Goal: Find specific page/section: Find specific page/section

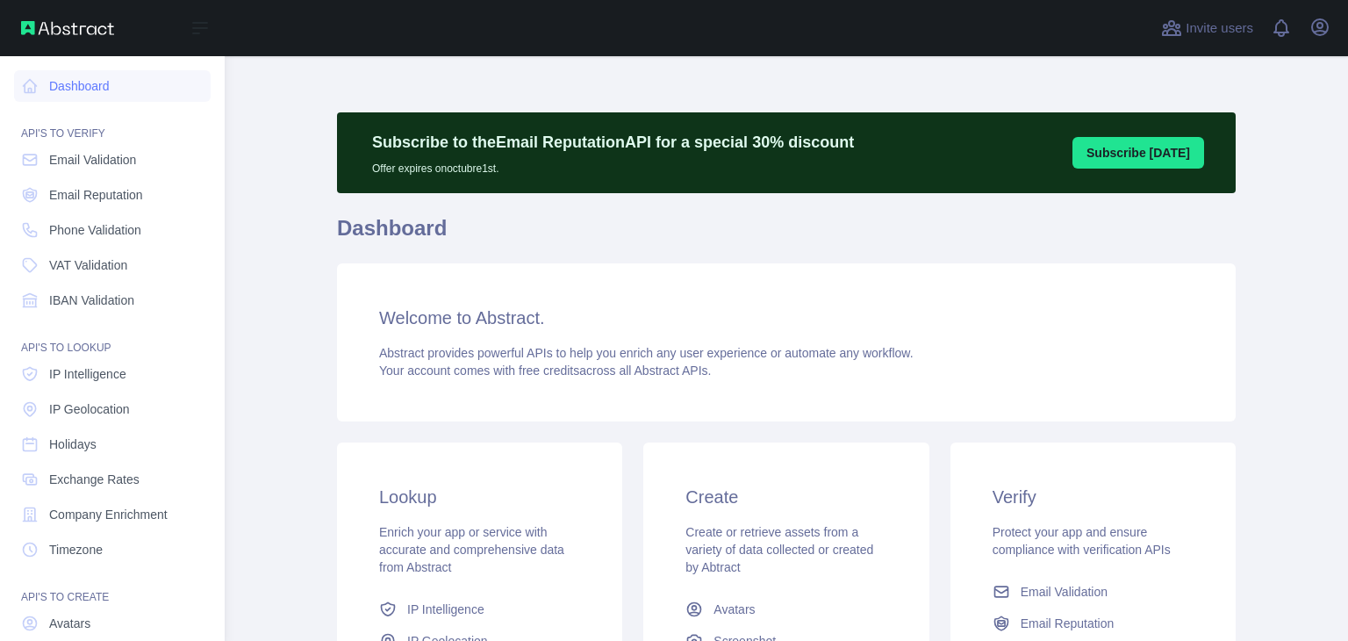
click at [68, 163] on span "Email Validation" at bounding box center [92, 160] width 87 height 18
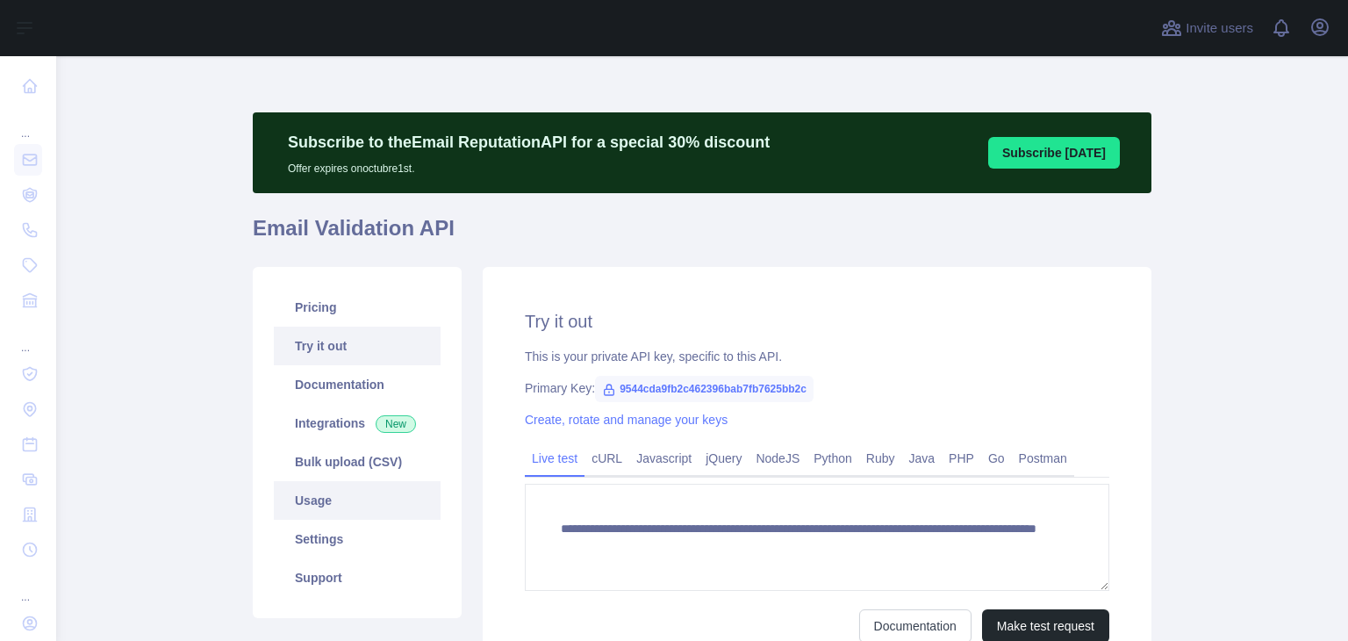
click at [330, 506] on link "Usage" at bounding box center [357, 500] width 167 height 39
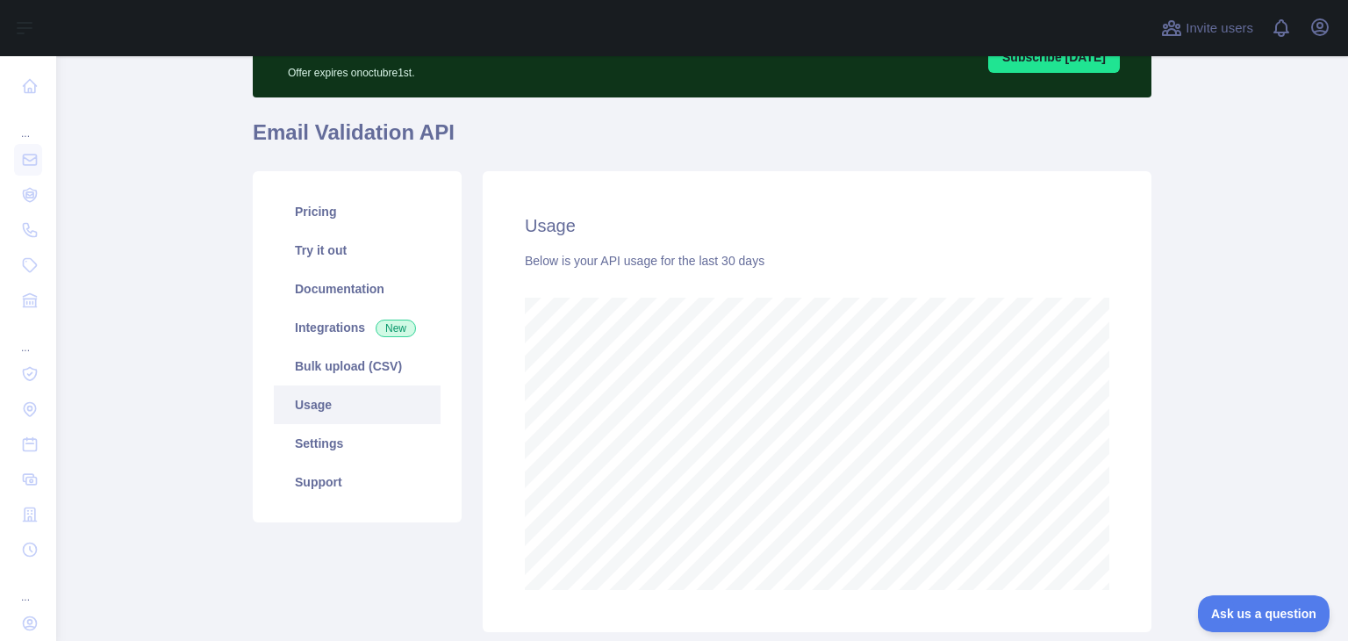
scroll to position [217, 0]
